Goal: Task Accomplishment & Management: Use online tool/utility

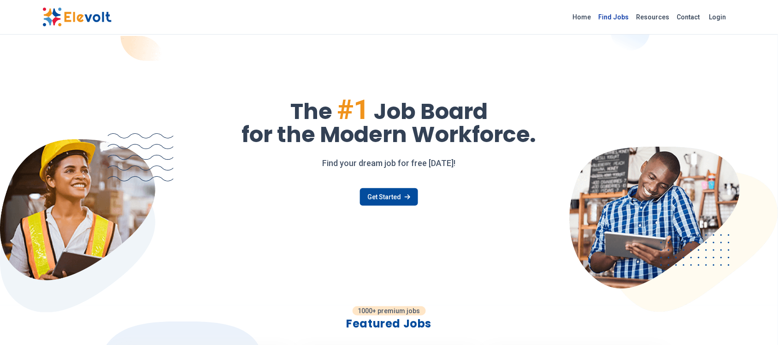
click at [619, 19] on link "Find Jobs" at bounding box center [614, 17] width 38 height 15
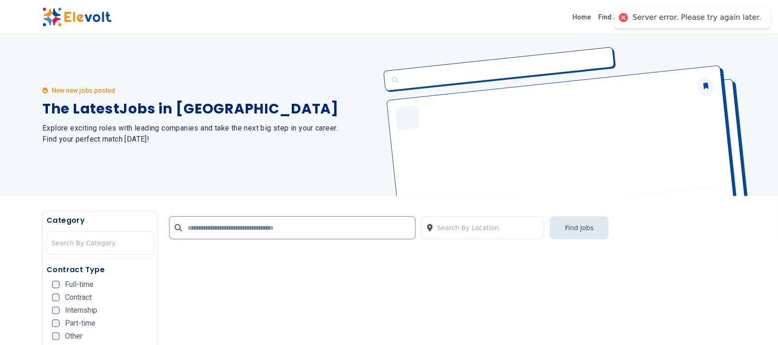
click at [639, 22] on div "Server error. Please try again later." at bounding box center [693, 17] width 156 height 21
click at [630, 19] on div at bounding box center [623, 17] width 13 height 13
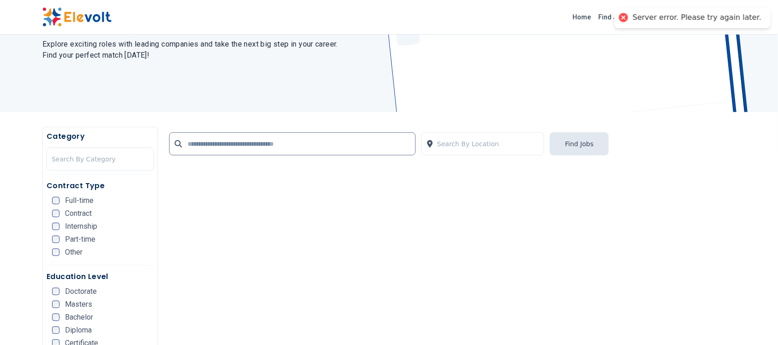
scroll to position [173, 0]
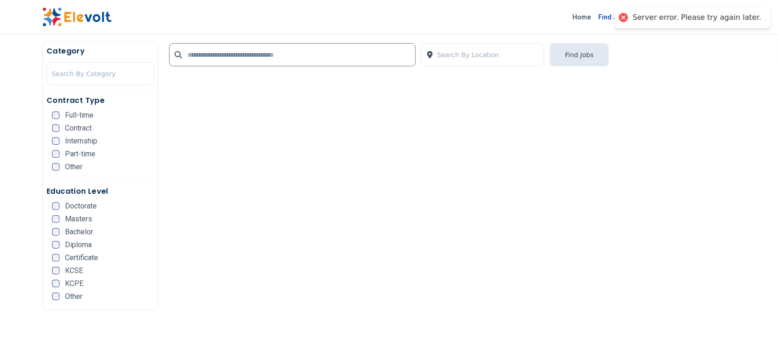
click at [612, 16] on link "Find Jobs" at bounding box center [614, 17] width 38 height 15
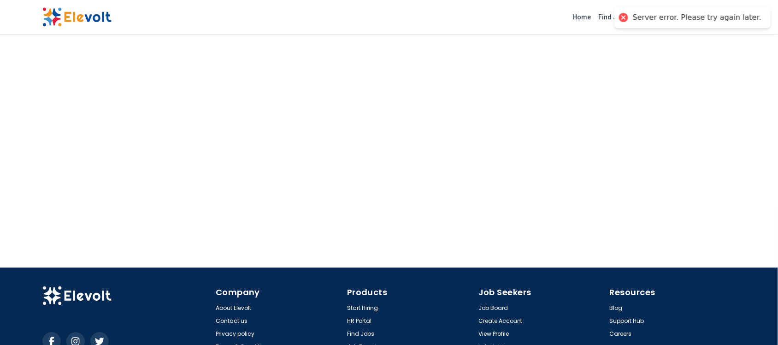
scroll to position [667, 0]
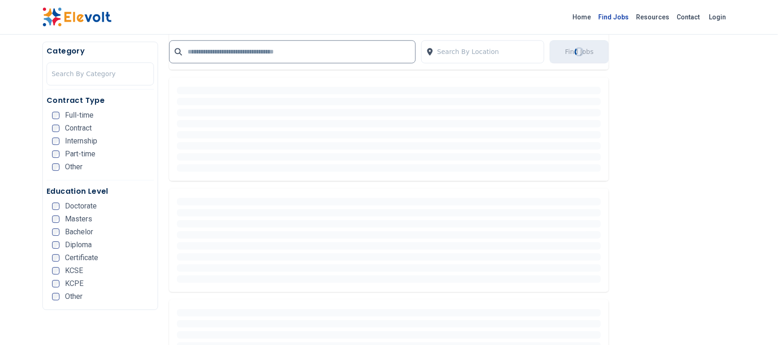
click at [623, 17] on link "Find Jobs" at bounding box center [614, 17] width 38 height 15
click at [612, 20] on link "Find Jobs" at bounding box center [614, 17] width 38 height 15
